Goal: Task Accomplishment & Management: Manage account settings

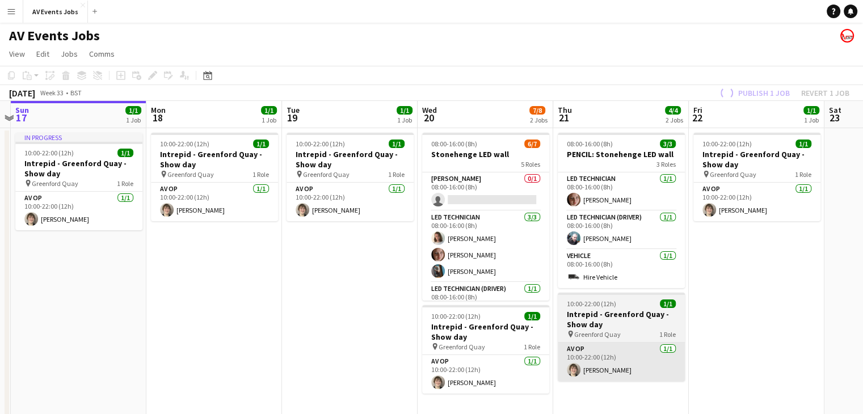
scroll to position [0, 531]
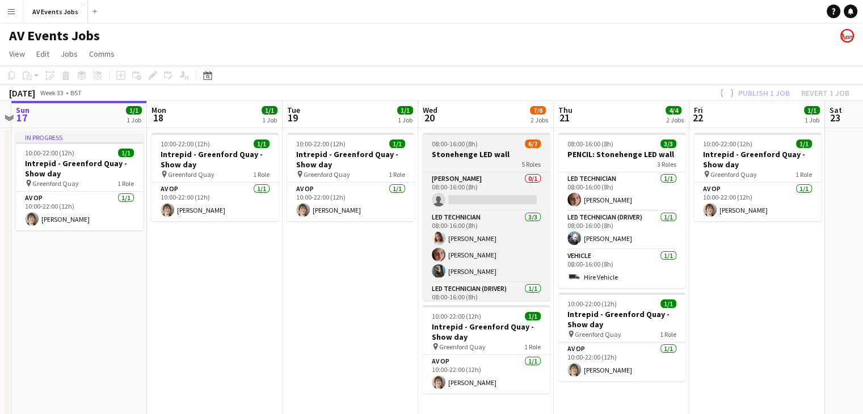
click at [483, 160] on div "5 Roles" at bounding box center [486, 164] width 127 height 9
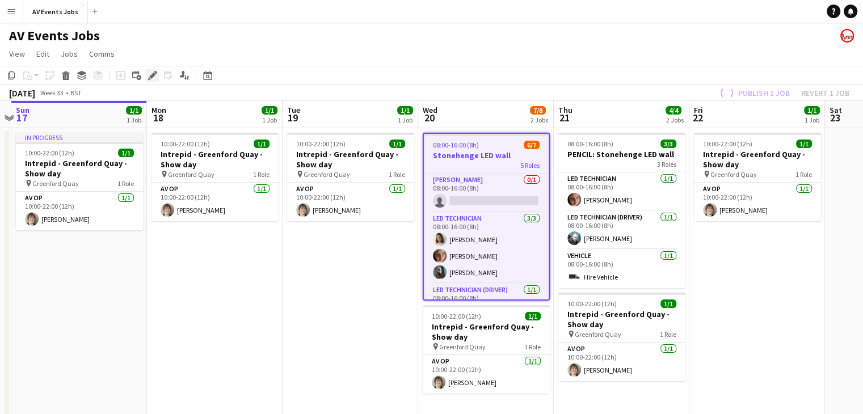
click at [158, 78] on div "Edit" at bounding box center [153, 76] width 14 height 14
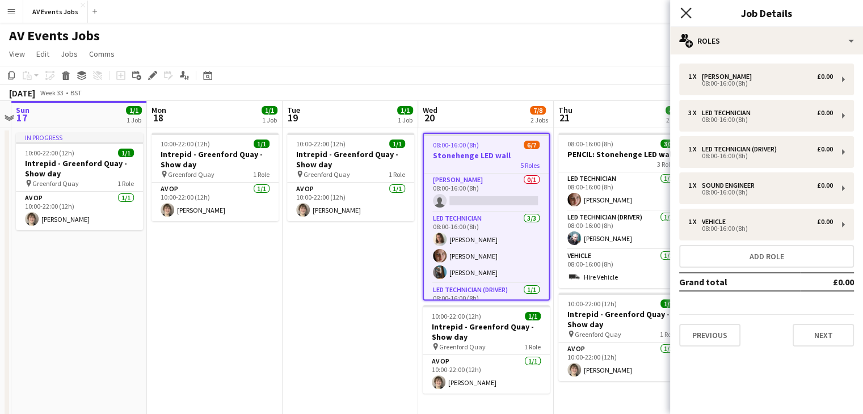
click at [688, 12] on icon "Close pop-in" at bounding box center [686, 12] width 11 height 11
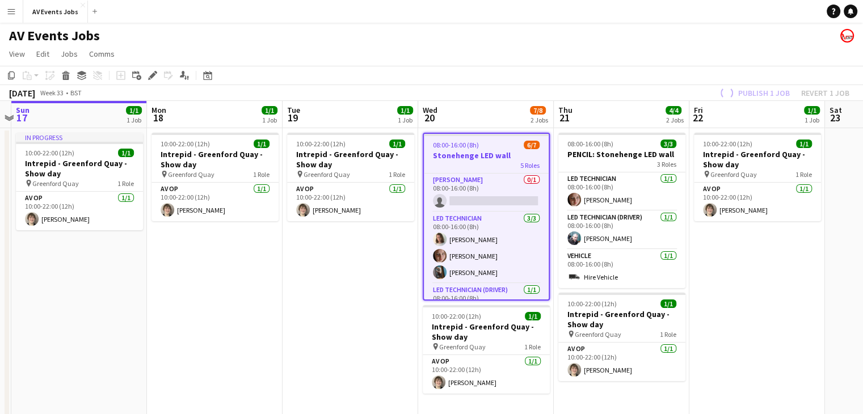
click at [486, 148] on div "08:00-16:00 (8h) 6/7" at bounding box center [486, 145] width 125 height 9
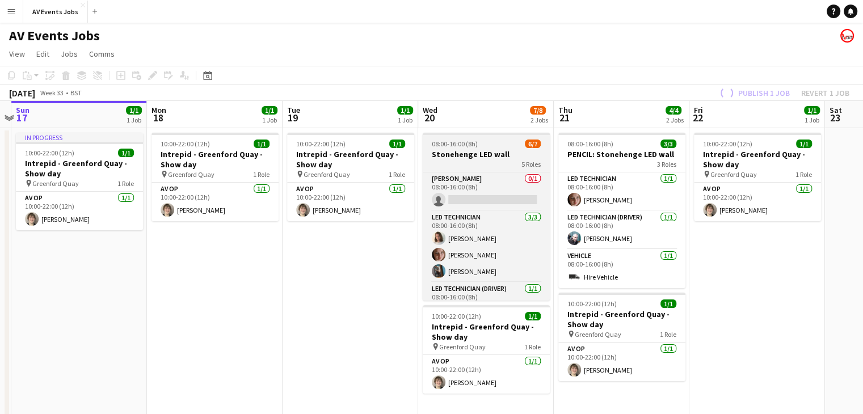
click at [486, 148] on app-job-card "08:00-16:00 (8h) 6/7 Stonehenge LED wall 5 Roles [PERSON_NAME] 0/1 08:00-16:00 …" at bounding box center [486, 217] width 127 height 168
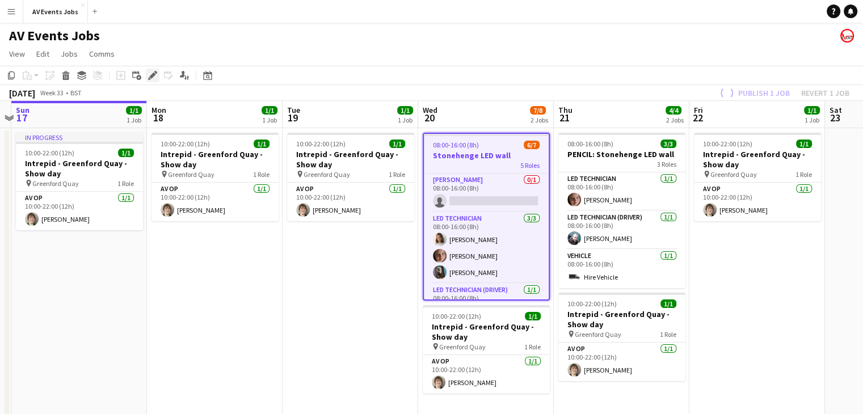
click at [154, 80] on icon "Edit" at bounding box center [152, 75] width 9 height 9
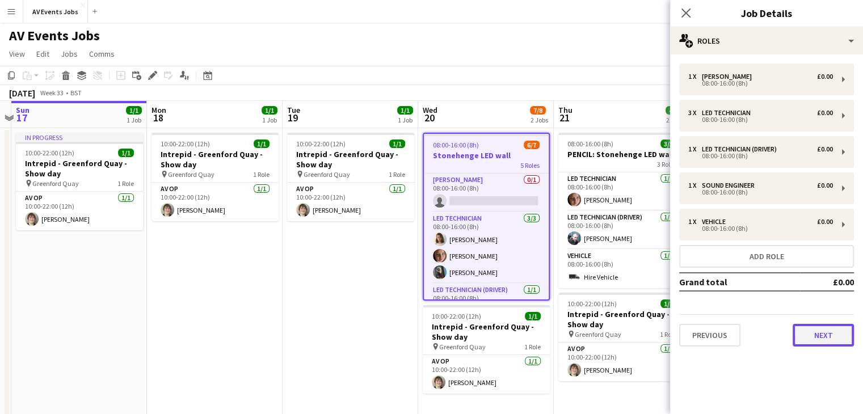
click at [814, 337] on button "Next" at bounding box center [823, 335] width 61 height 23
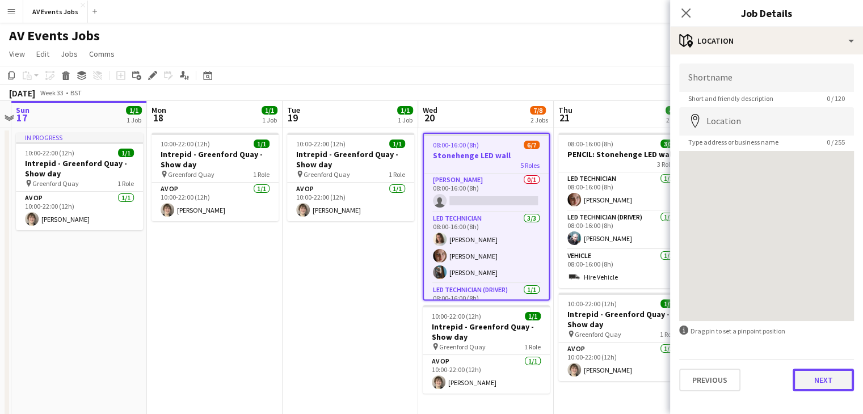
click at [829, 384] on button "Next" at bounding box center [823, 380] width 61 height 23
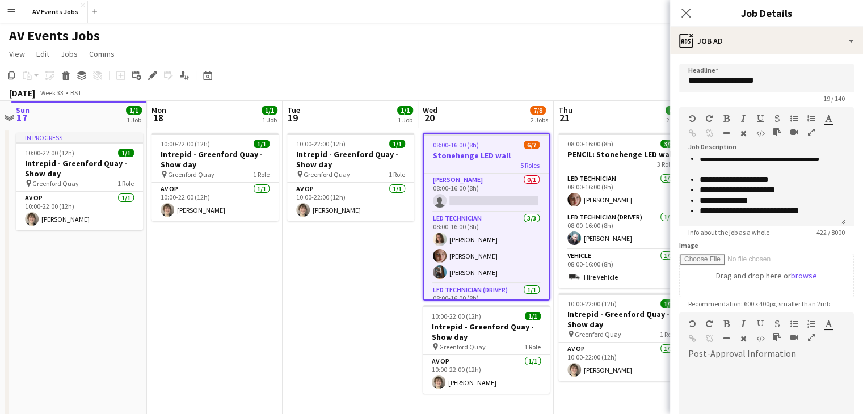
scroll to position [0, 0]
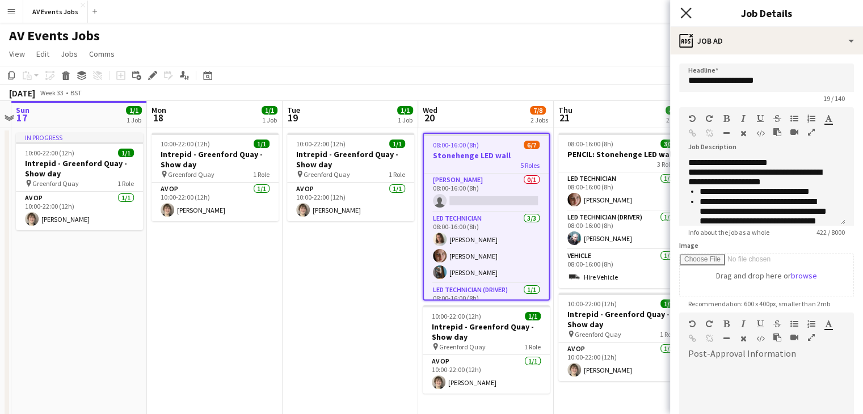
click at [686, 17] on icon "Close pop-in" at bounding box center [686, 12] width 11 height 11
